Goal: Information Seeking & Learning: Learn about a topic

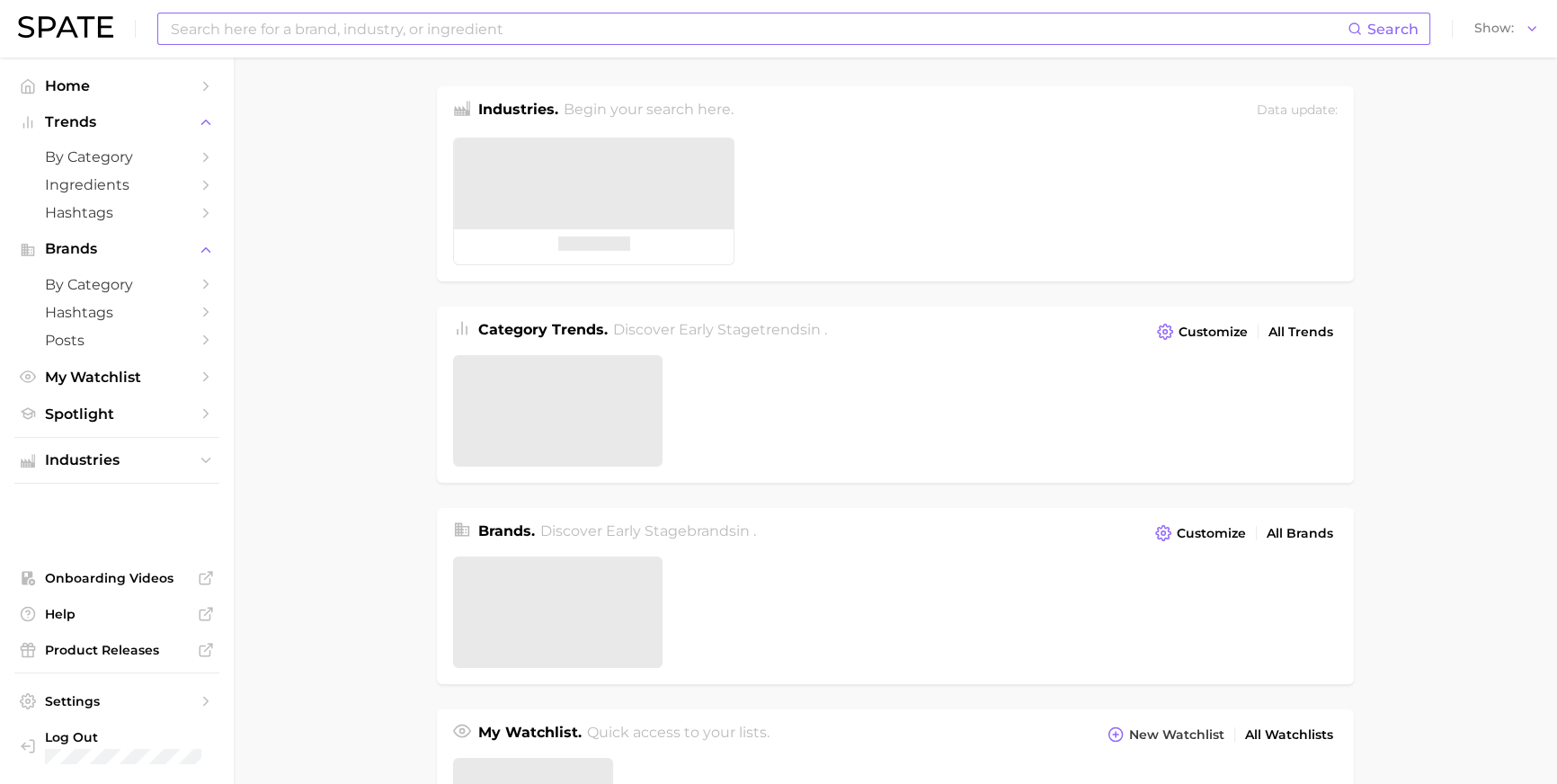
click at [641, 34] on input at bounding box center [759, 28] width 1179 height 31
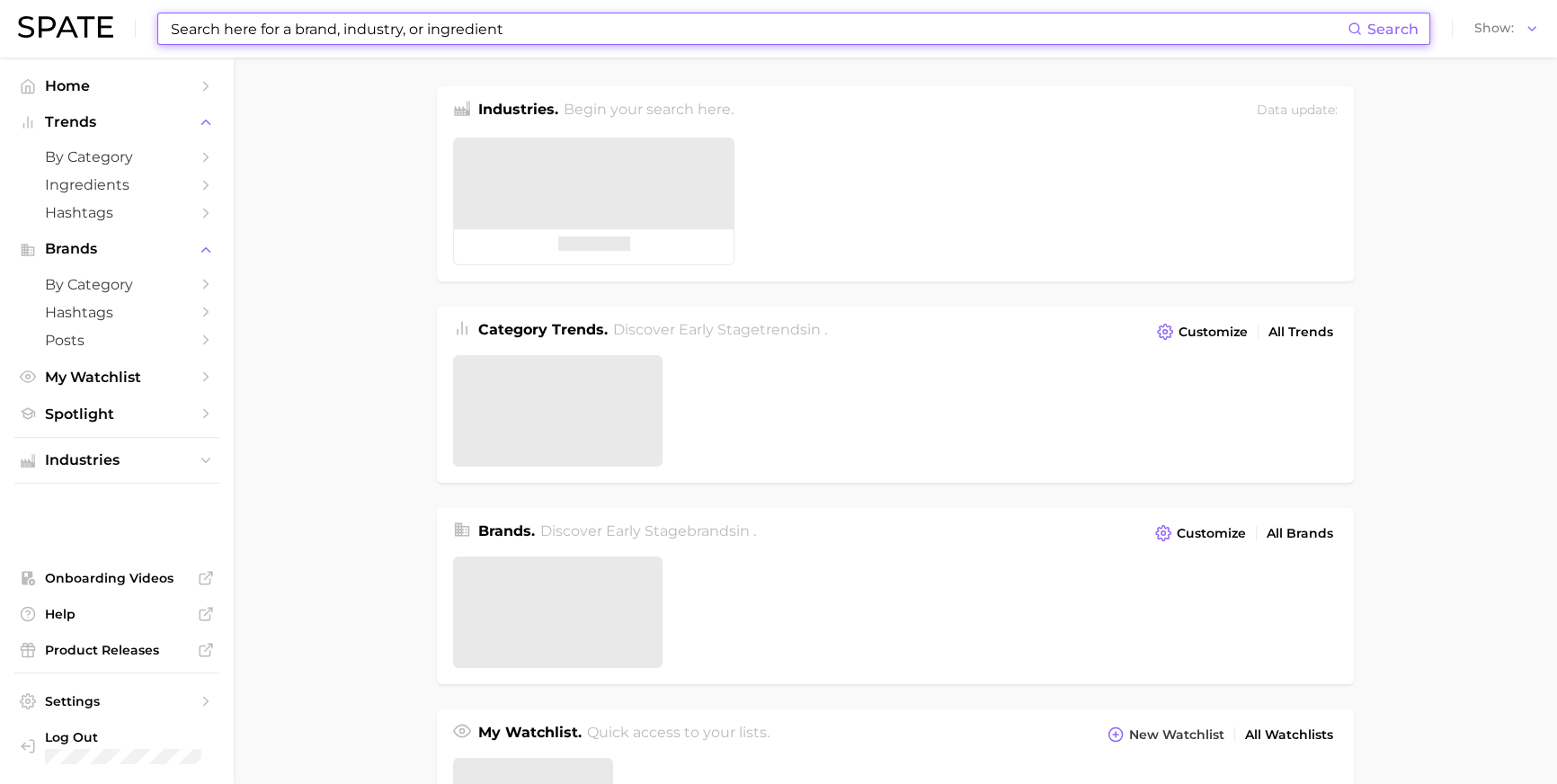
type input "ㅎ"
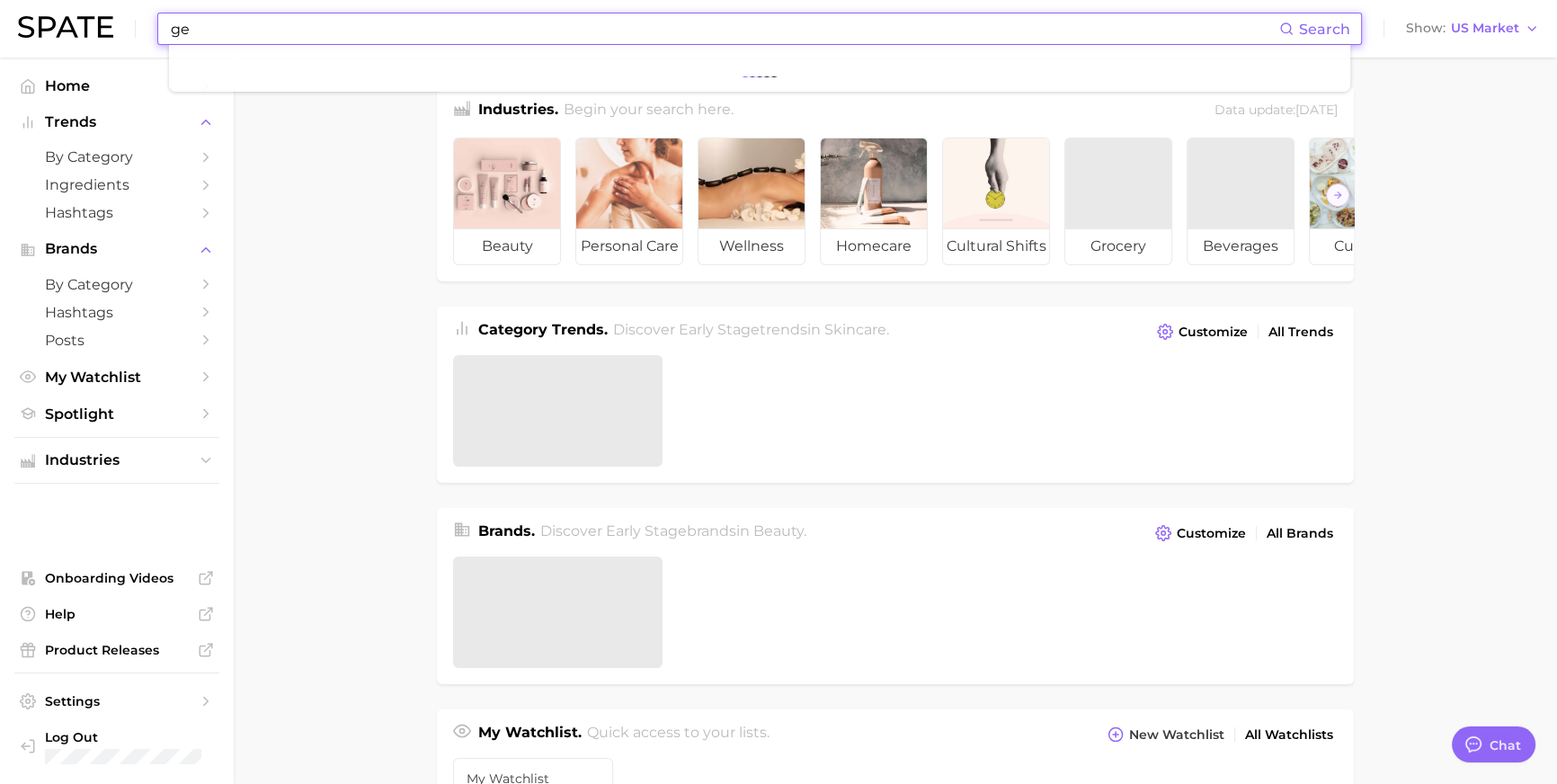
scroll to position [2691, 0]
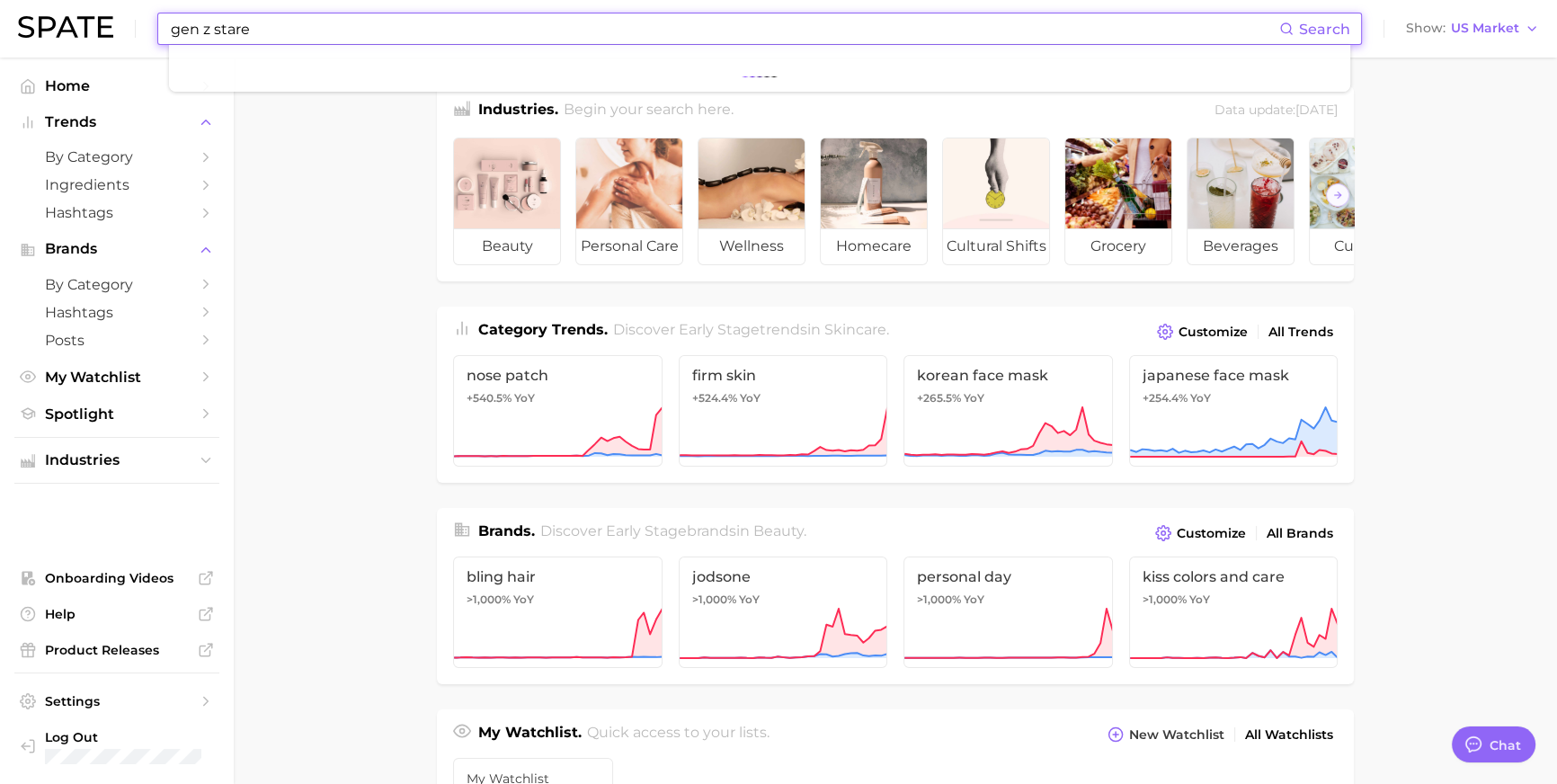
type input "gen z stare"
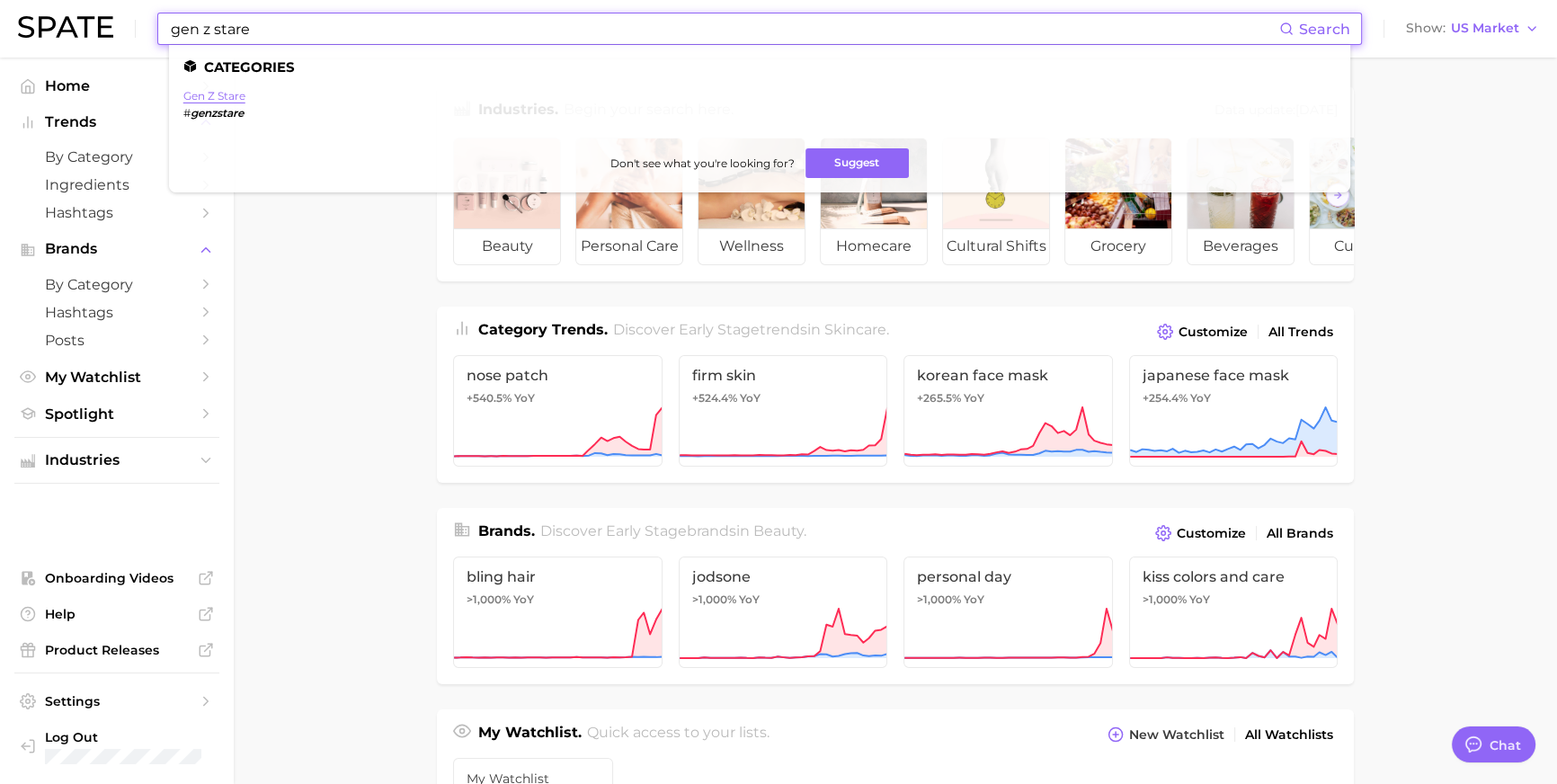
click at [212, 99] on link "gen z stare" at bounding box center [214, 96] width 62 height 13
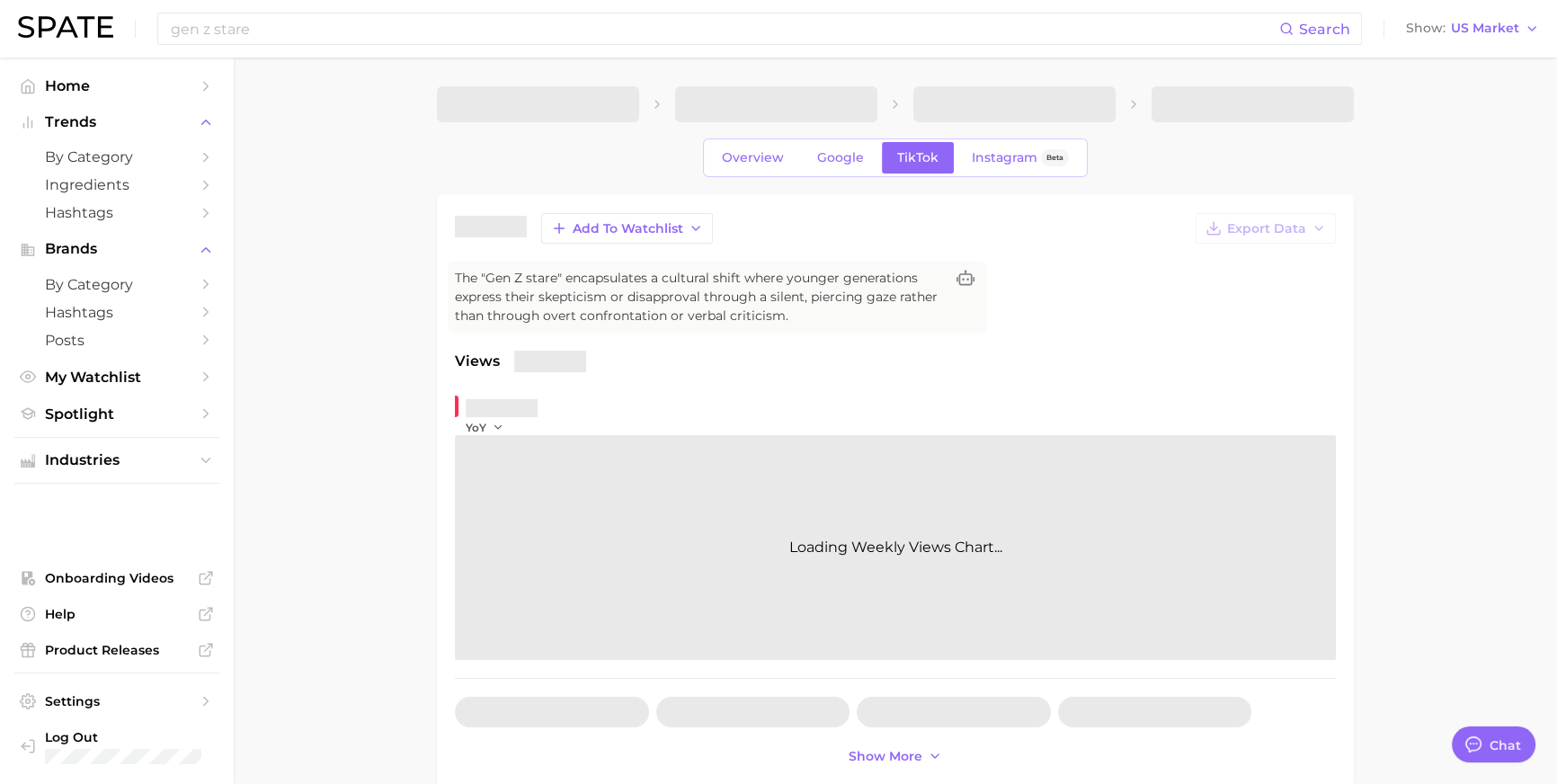
type textarea "x"
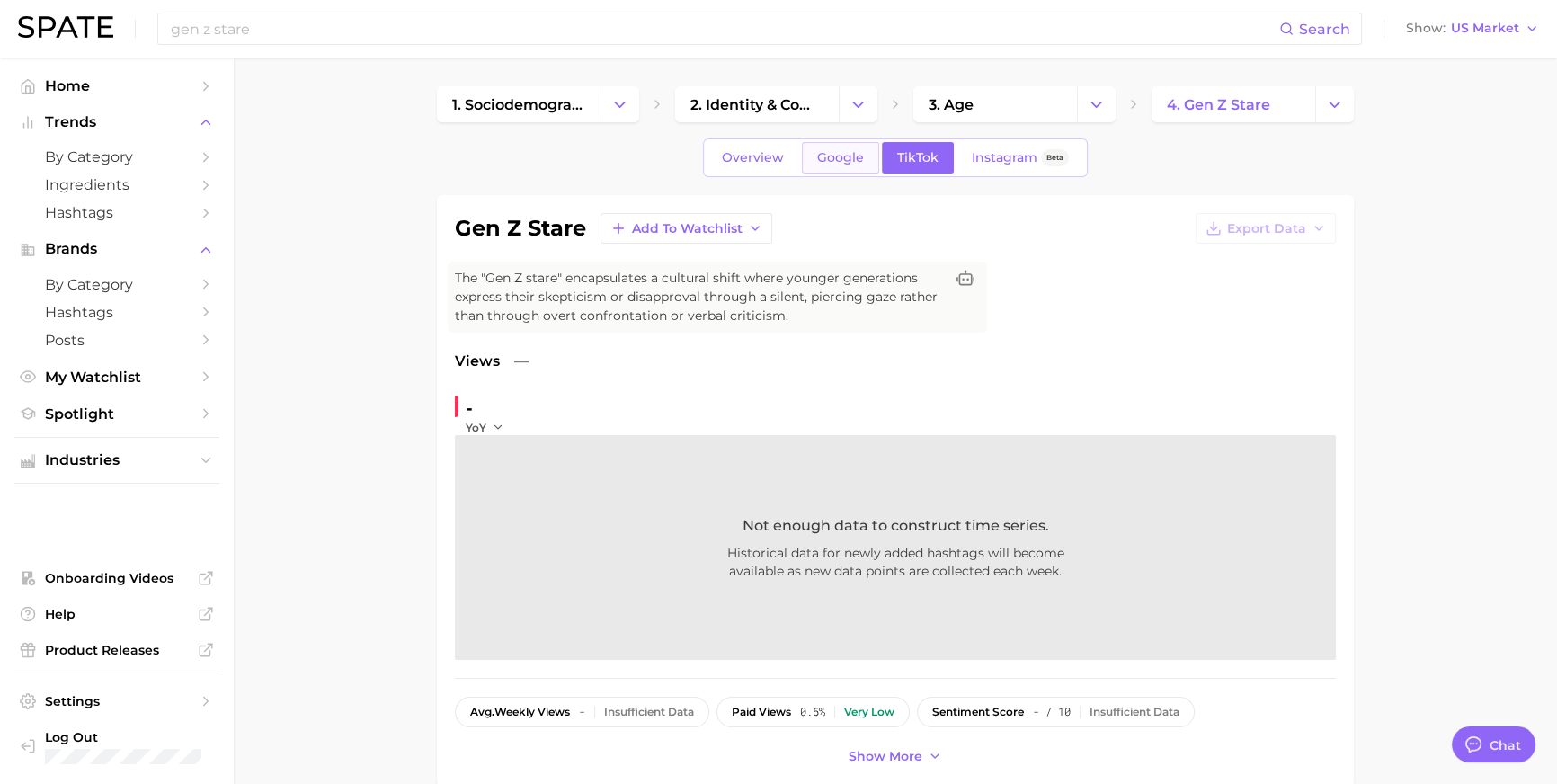
click at [832, 153] on link "Google" at bounding box center [840, 158] width 77 height 32
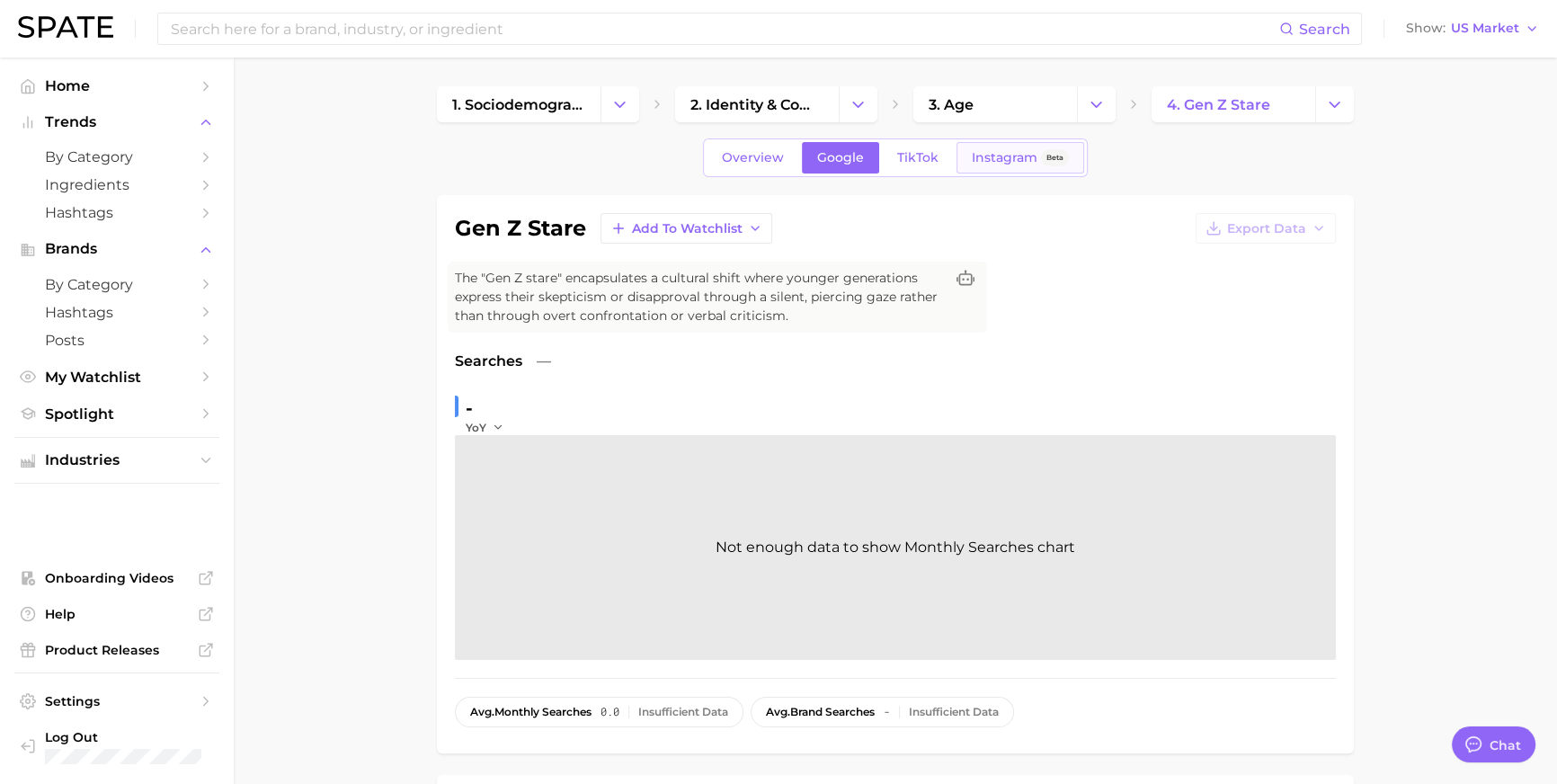
click at [1063, 151] on link "Instagram Beta" at bounding box center [1020, 158] width 128 height 32
